Goal: Task Accomplishment & Management: Manage account settings

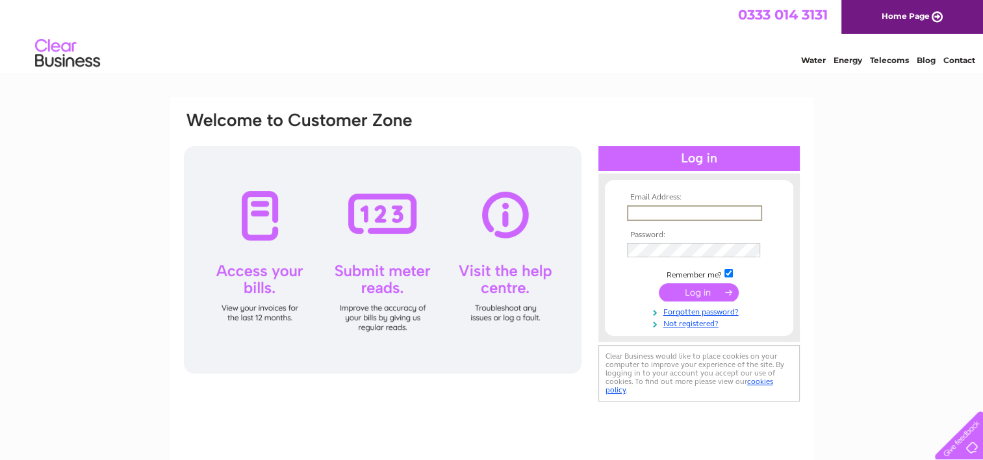
click at [641, 212] on input "text" at bounding box center [694, 213] width 135 height 16
type input "craigmac258@gmail.com"
click at [690, 285] on input "submit" at bounding box center [699, 291] width 80 height 18
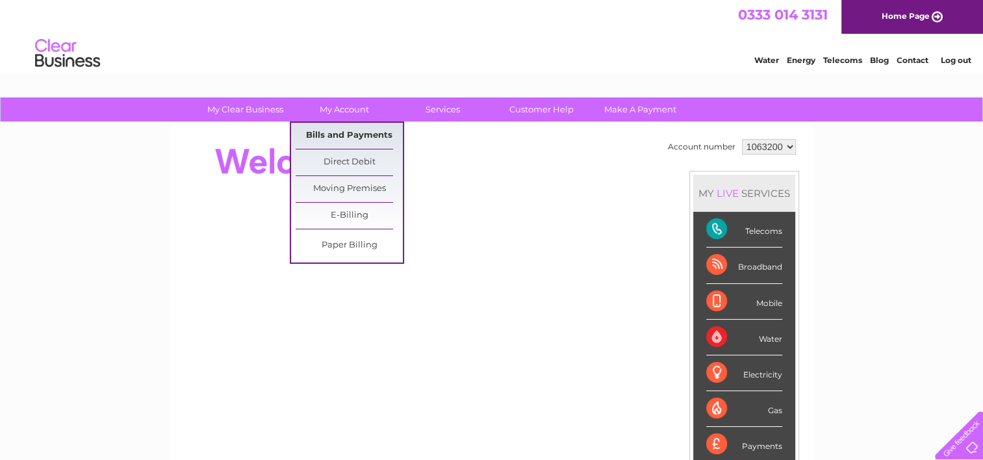
click at [346, 136] on link "Bills and Payments" at bounding box center [349, 136] width 107 height 26
click at [346, 135] on link "Bills and Payments" at bounding box center [349, 136] width 107 height 26
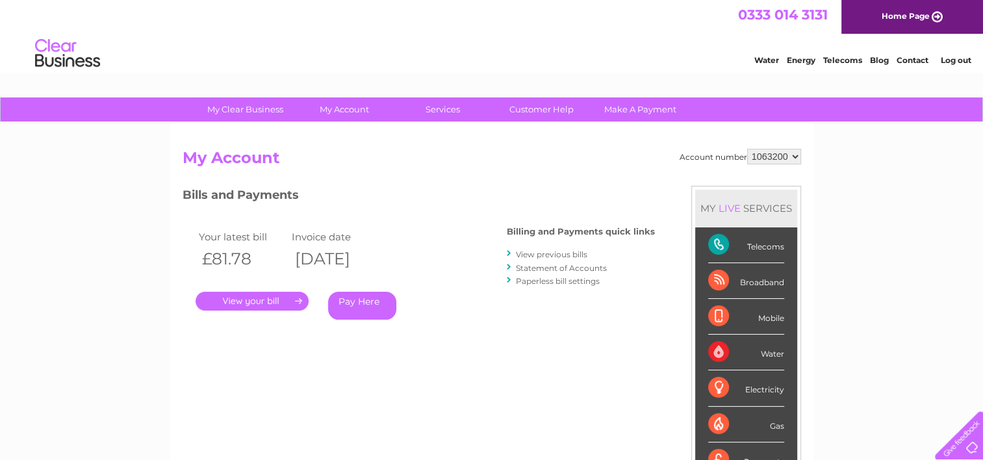
click at [251, 301] on link "." at bounding box center [252, 301] width 113 height 19
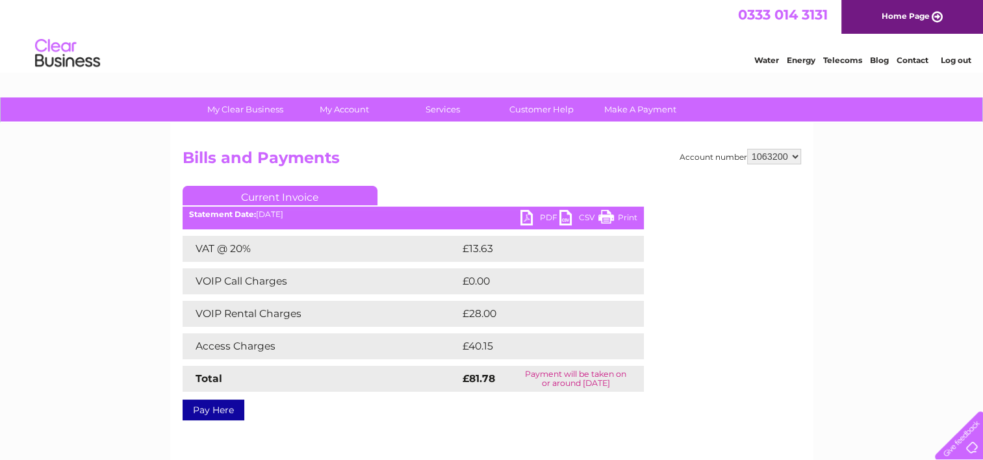
click at [606, 220] on link "Print" at bounding box center [617, 219] width 39 height 19
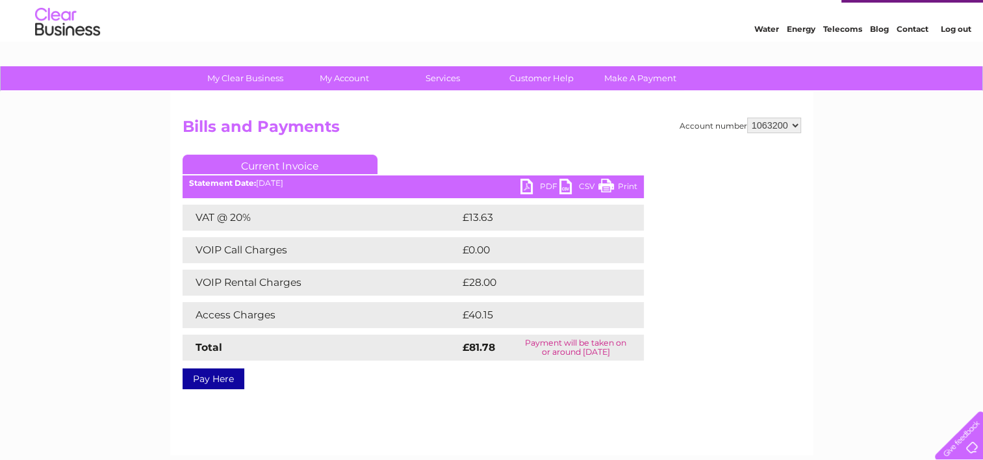
scroll to position [36, 0]
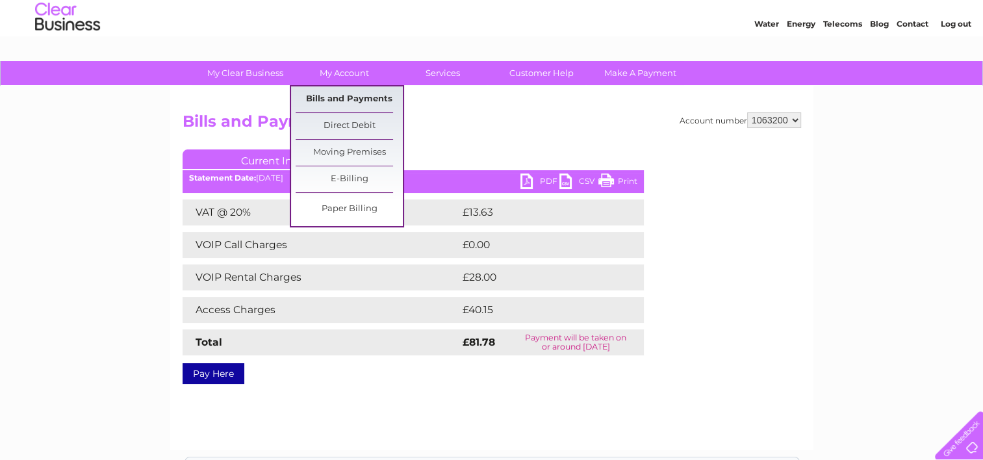
click at [338, 97] on link "Bills and Payments" at bounding box center [349, 99] width 107 height 26
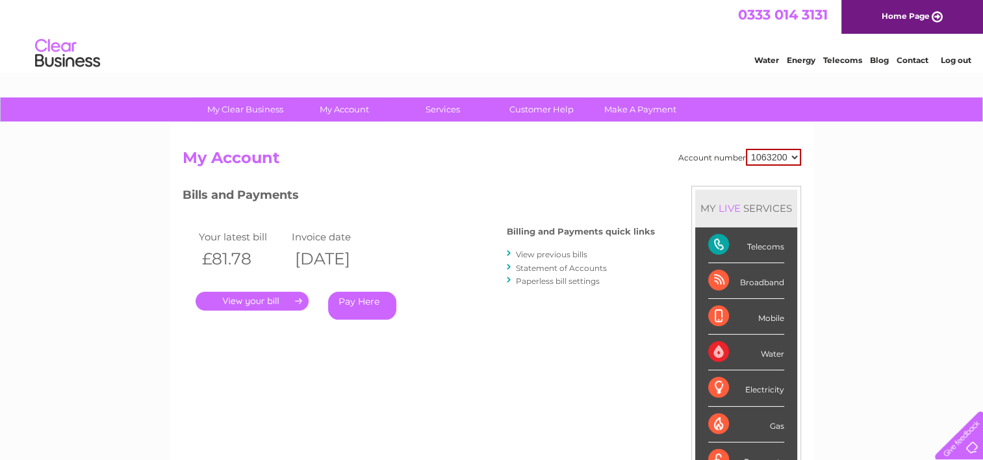
click at [530, 253] on link "View previous bills" at bounding box center [551, 254] width 71 height 10
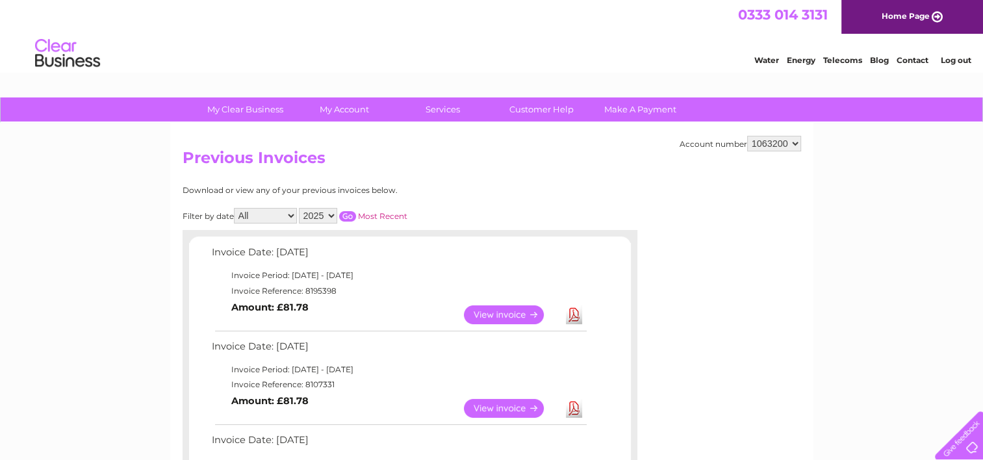
click at [508, 397] on td "View" at bounding box center [512, 408] width 102 height 25
click at [507, 403] on link "View" at bounding box center [512, 408] width 96 height 19
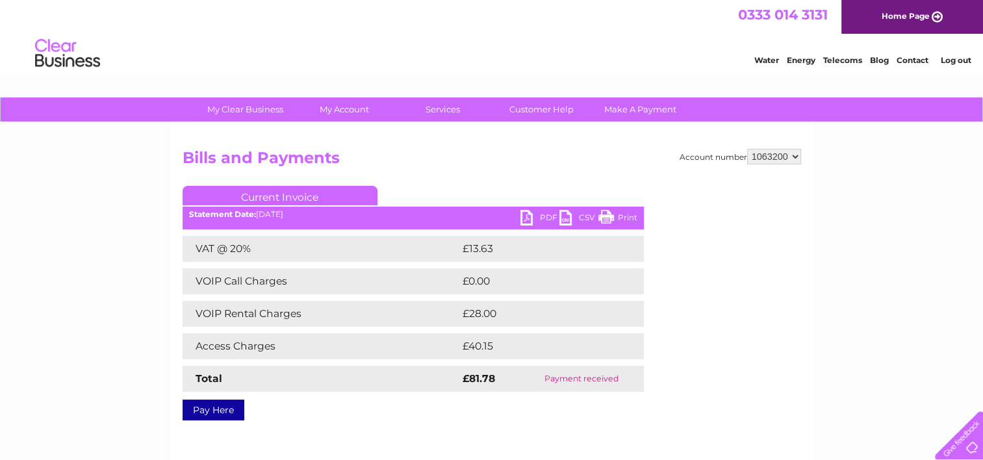
click at [614, 214] on link "Print" at bounding box center [617, 219] width 39 height 19
